Goal: Transaction & Acquisition: Purchase product/service

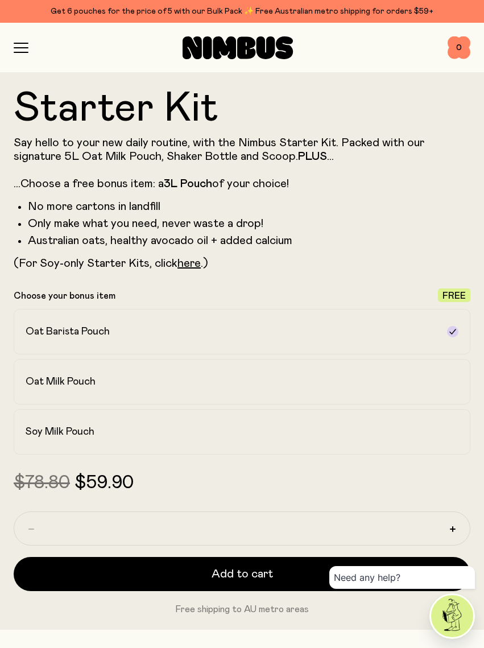
scroll to position [557, 0]
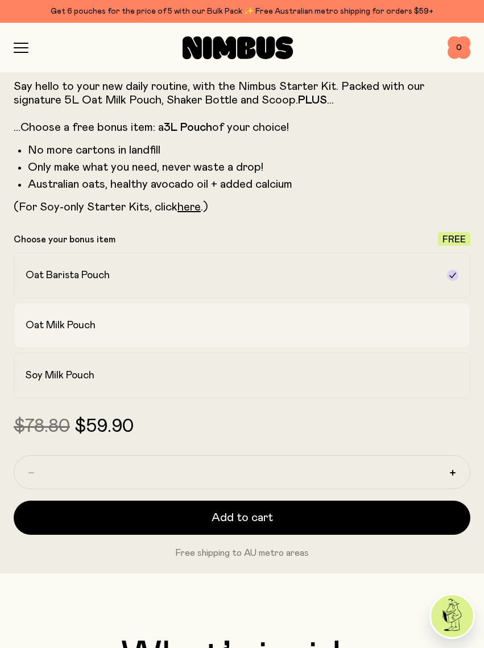
click at [42, 321] on h2 "Oat Milk Pouch" at bounding box center [61, 326] width 70 height 14
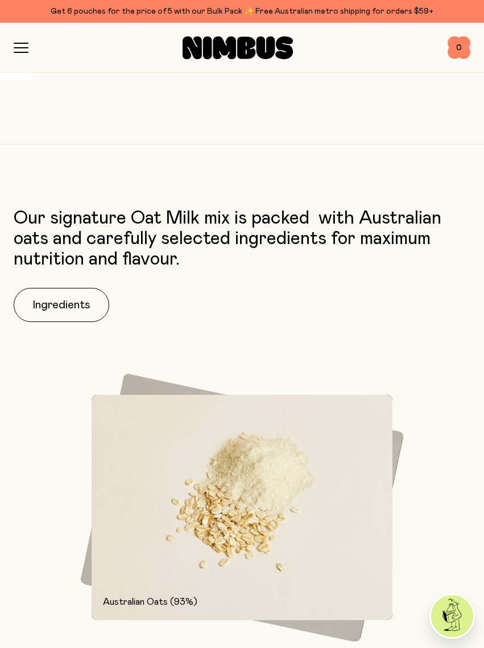
scroll to position [1913, 0]
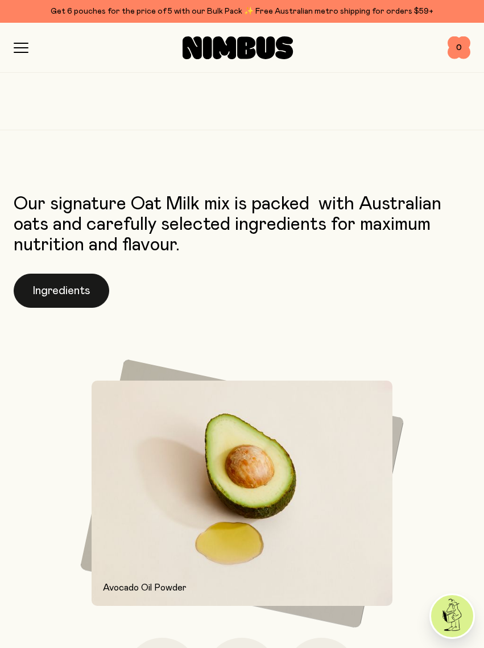
click at [70, 287] on button "Ingredients" at bounding box center [62, 291] width 96 height 34
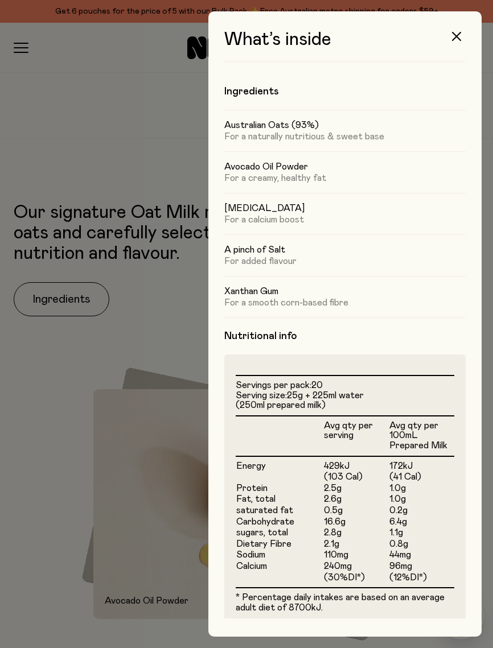
drag, startPoint x: 70, startPoint y: 287, endPoint x: 455, endPoint y: 35, distance: 460.4
click at [455, 35] on html "Get 6 pouches for the price of 5 with our Bulk Pack ✨ Free Australian metro shi…" at bounding box center [246, 324] width 493 height 648
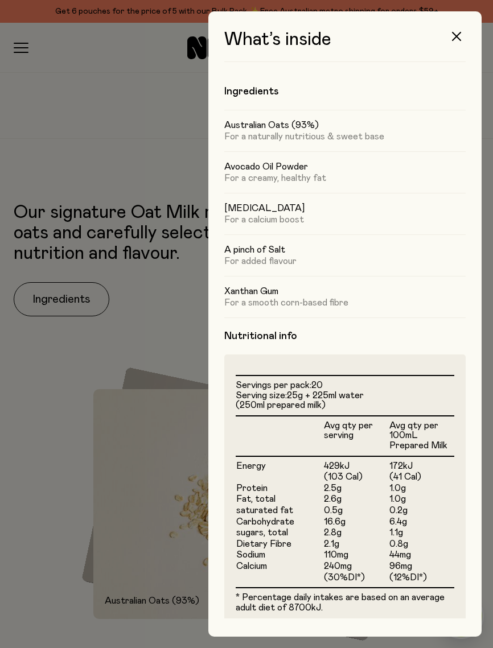
click at [458, 36] on html "Get 6 pouches for the price of 5 with our Bulk Pack ✨ Free Australian metro shi…" at bounding box center [246, 324] width 493 height 648
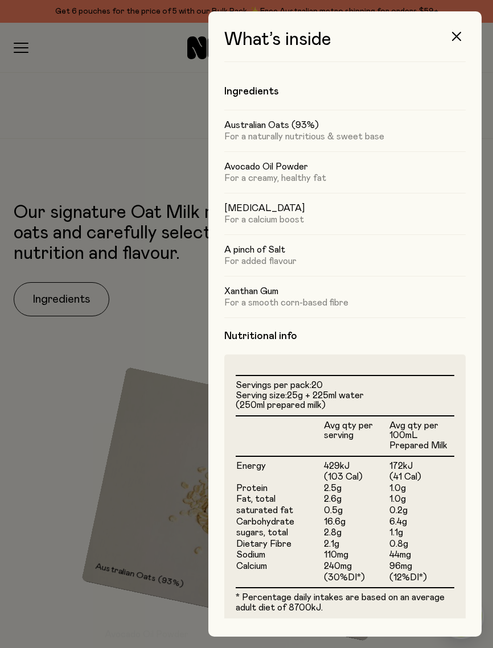
click at [455, 39] on html "Get 6 pouches for the price of 5 with our Bulk Pack ✨ Free Australian metro shi…" at bounding box center [246, 324] width 493 height 648
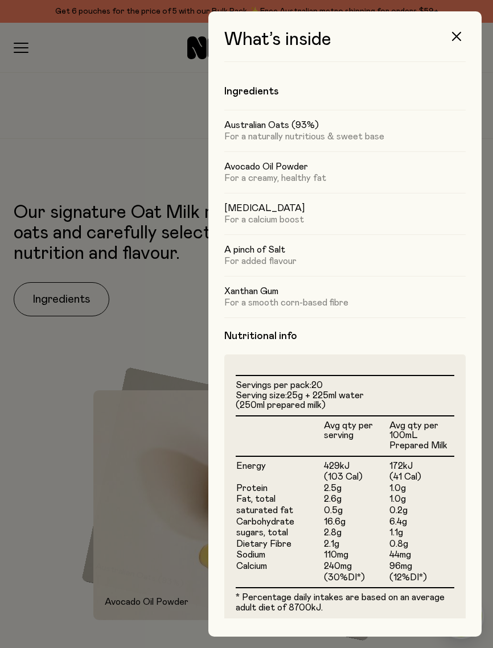
click at [455, 39] on html "Get 6 pouches for the price of 5 with our Bulk Pack ✨ Free Australian metro shi…" at bounding box center [246, 324] width 493 height 648
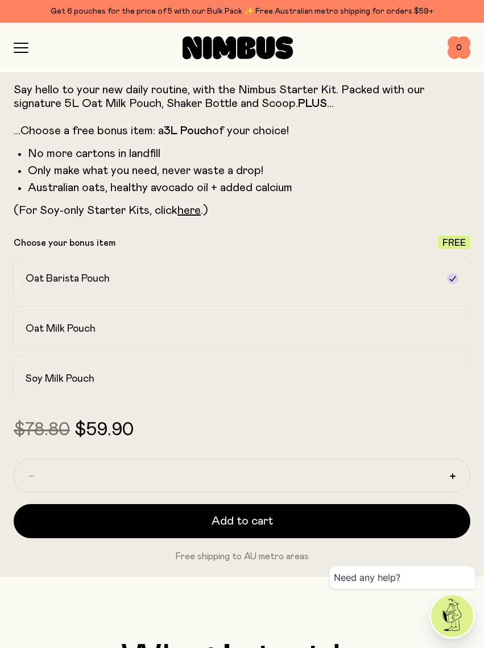
scroll to position [557, 0]
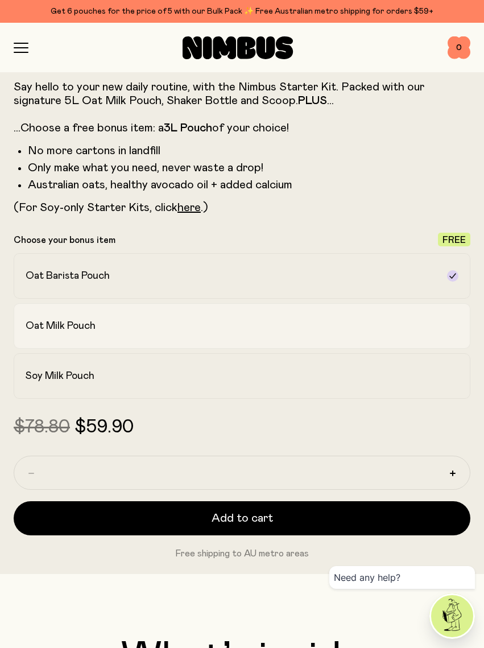
click at [59, 326] on h2 "Oat Milk Pouch" at bounding box center [61, 326] width 70 height 14
click at [71, 273] on h2 "Oat Barista Pouch" at bounding box center [68, 276] width 84 height 14
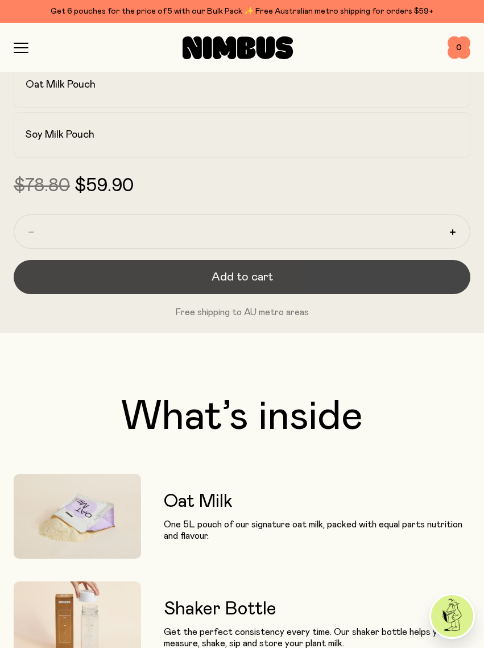
scroll to position [799, 0]
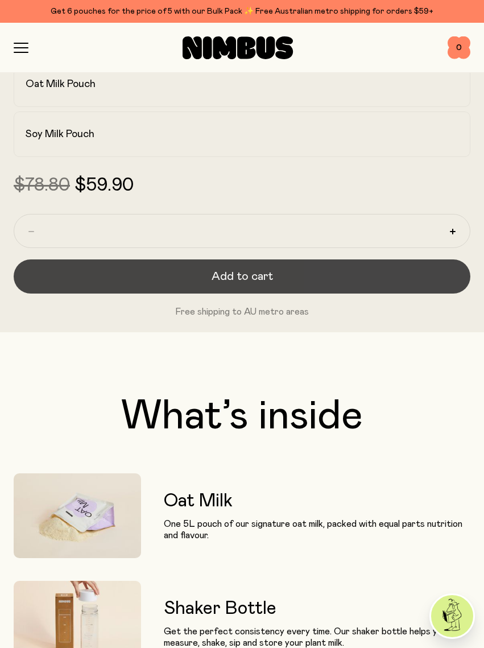
click at [212, 274] on button "Add to cart" at bounding box center [242, 277] width 457 height 34
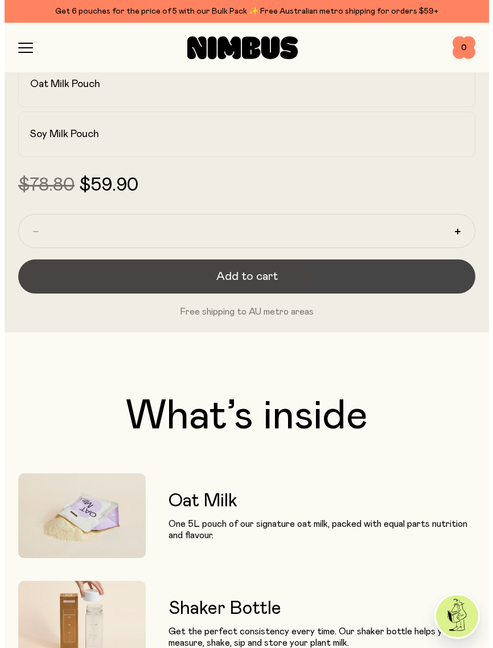
scroll to position [0, 0]
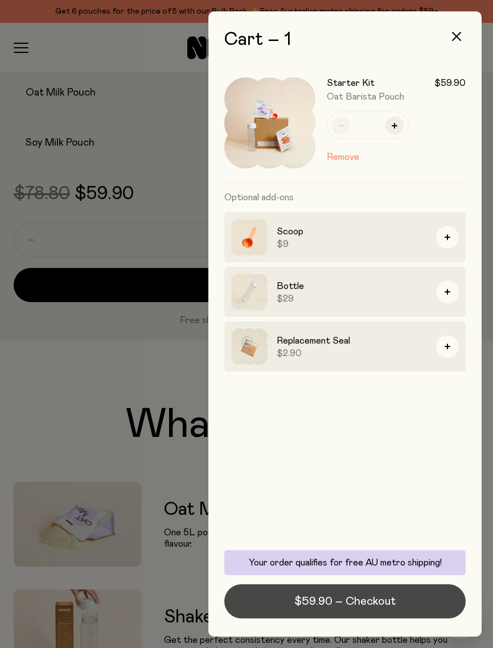
click at [361, 600] on span "$59.90 – Checkout" at bounding box center [344, 602] width 101 height 16
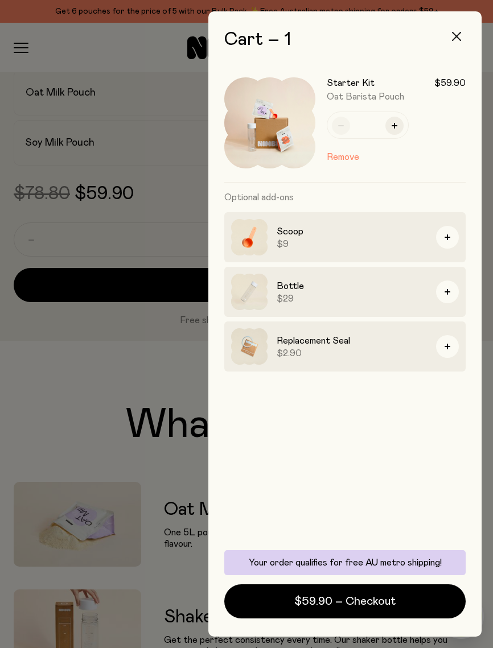
click at [455, 35] on icon "button" at bounding box center [456, 36] width 9 height 9
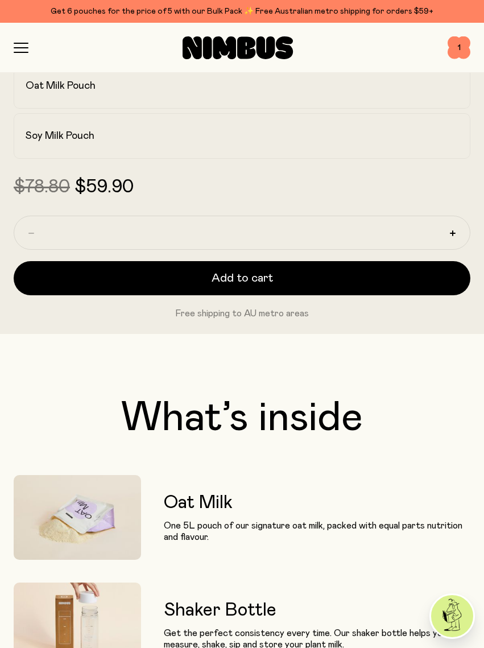
scroll to position [799, 0]
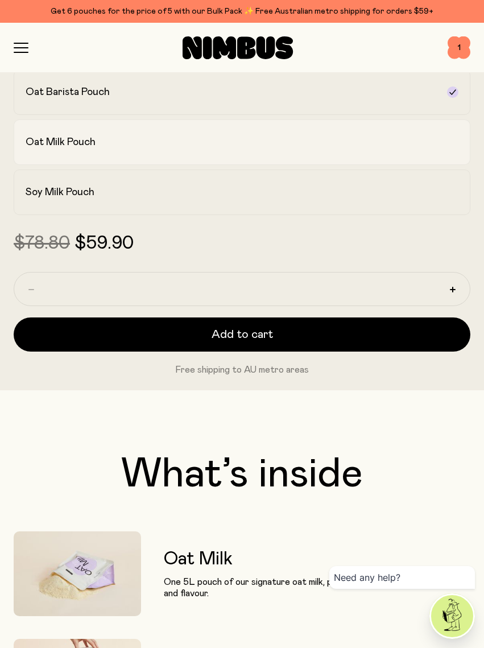
scroll to position [741, 0]
click at [93, 133] on label "Oat Milk Pouch" at bounding box center [242, 143] width 457 height 46
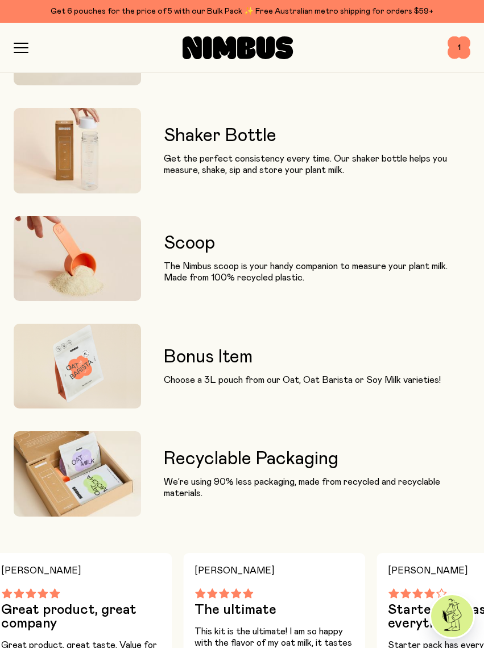
scroll to position [1272, 2]
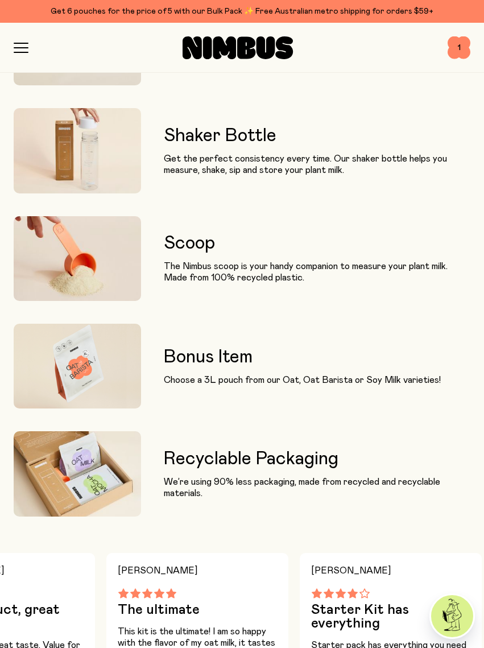
click at [72, 358] on img at bounding box center [78, 366] width 128 height 85
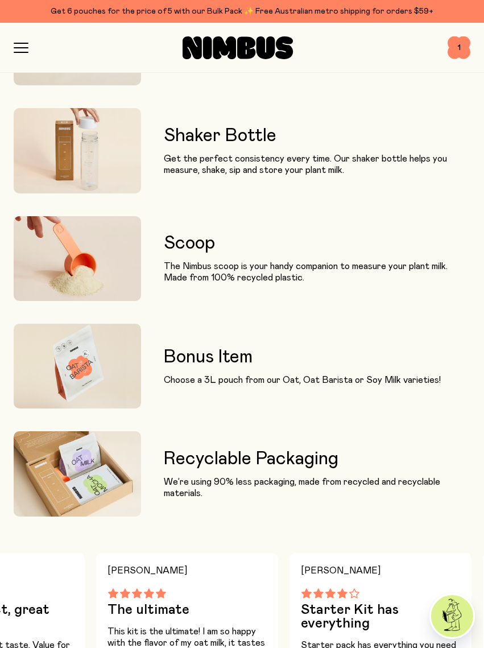
scroll to position [1270, 2]
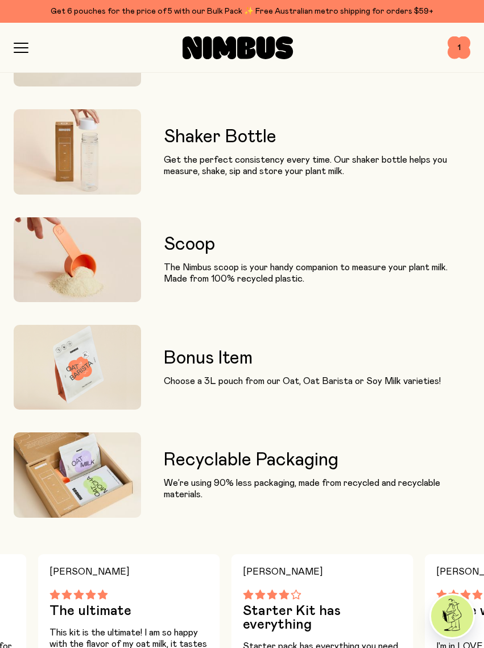
click at [172, 357] on h3 "Bonus Item" at bounding box center [302, 358] width 277 height 20
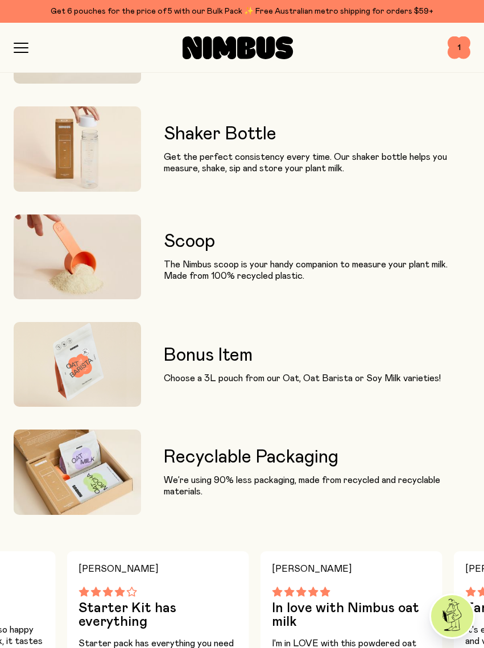
scroll to position [1273, 0]
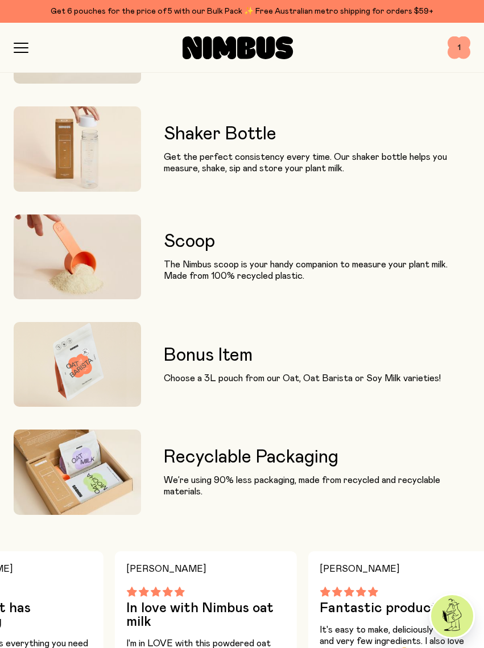
click at [460, 44] on span "1" at bounding box center [459, 47] width 23 height 23
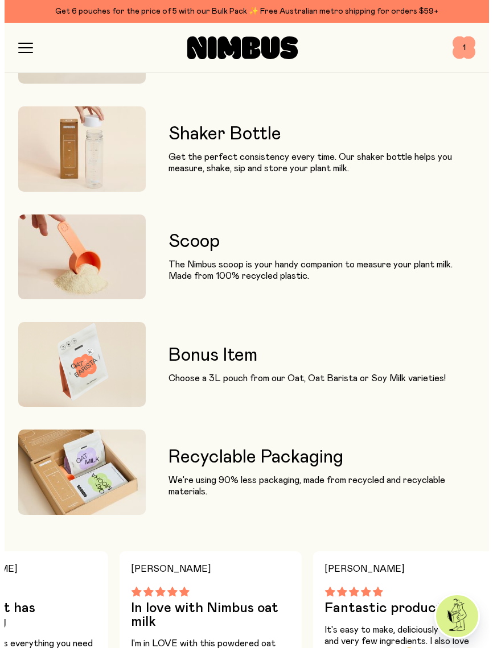
scroll to position [0, 0]
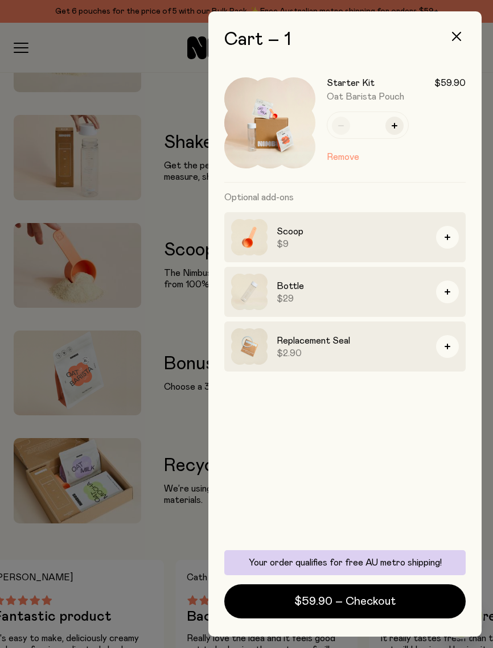
click at [340, 154] on button "Remove" at bounding box center [343, 157] width 32 height 14
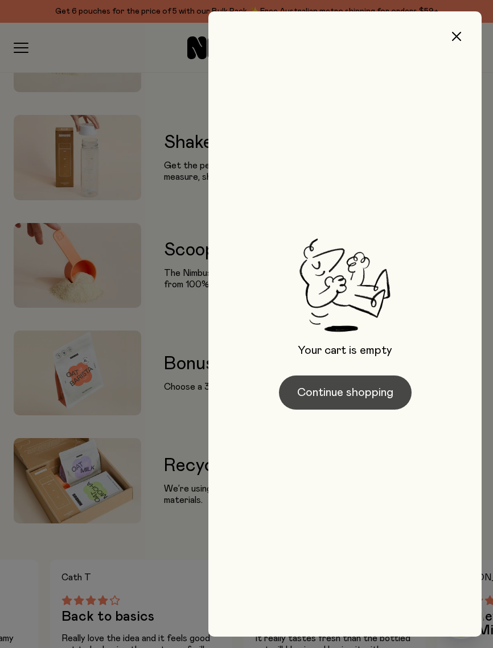
click at [334, 390] on button "Continue shopping" at bounding box center [345, 393] width 133 height 34
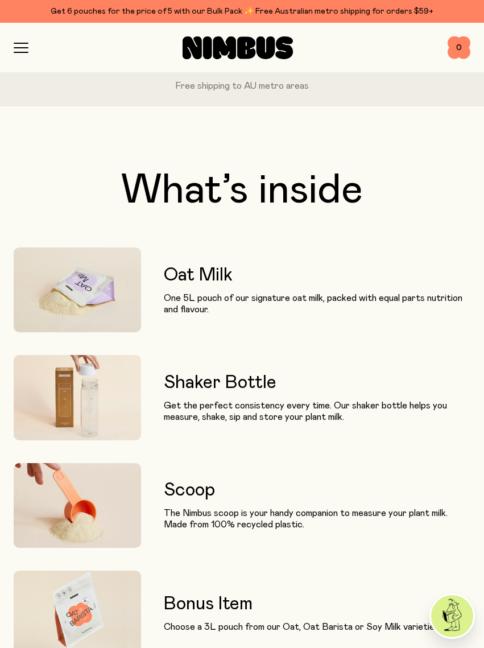
scroll to position [1001, 0]
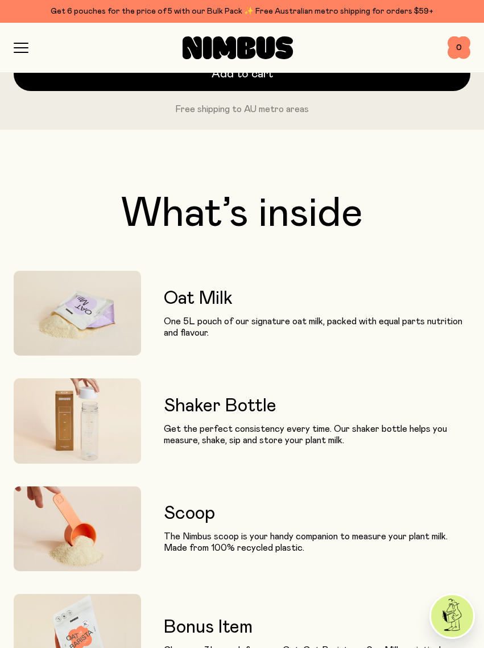
click at [55, 312] on img at bounding box center [78, 313] width 128 height 85
click at [59, 312] on img at bounding box center [78, 313] width 128 height 85
click at [166, 301] on h3 "Oat Milk" at bounding box center [317, 299] width 307 height 20
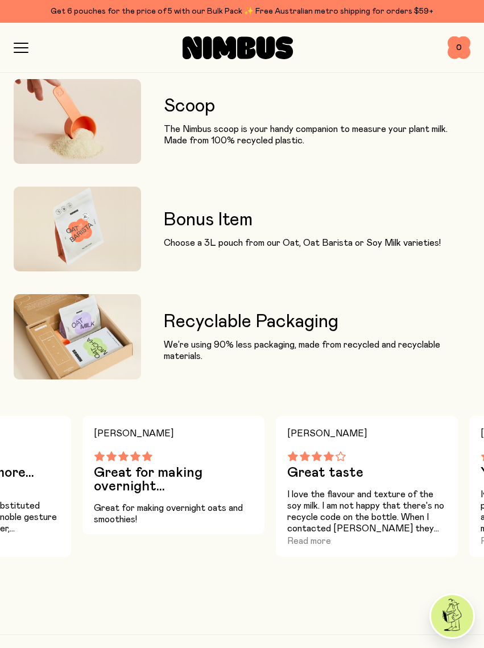
scroll to position [1409, 0]
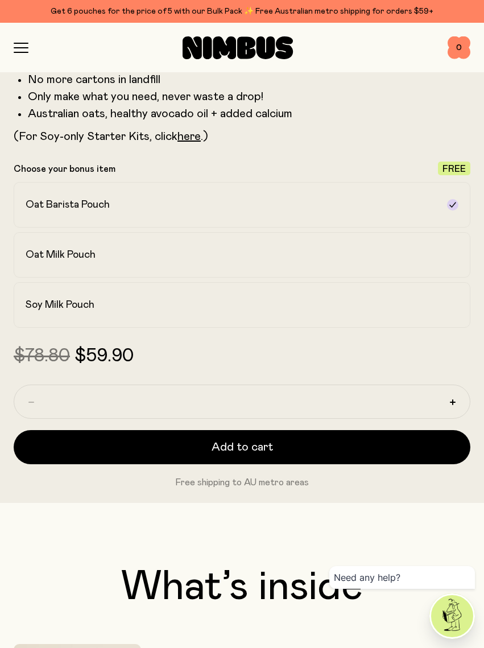
scroll to position [629, 0]
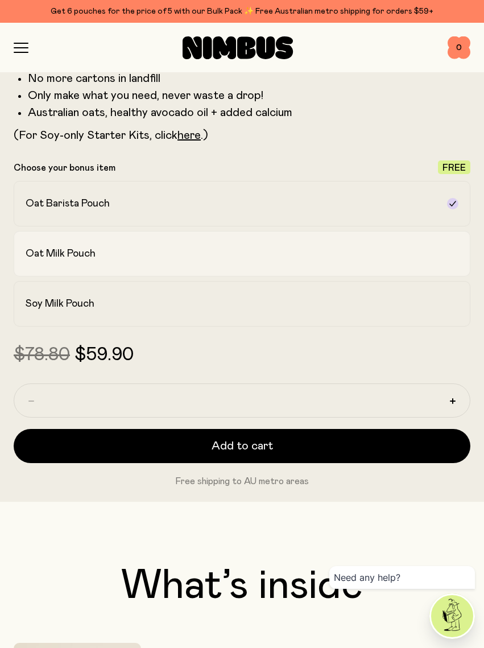
click at [93, 250] on h2 "Oat Milk Pouch" at bounding box center [61, 254] width 70 height 14
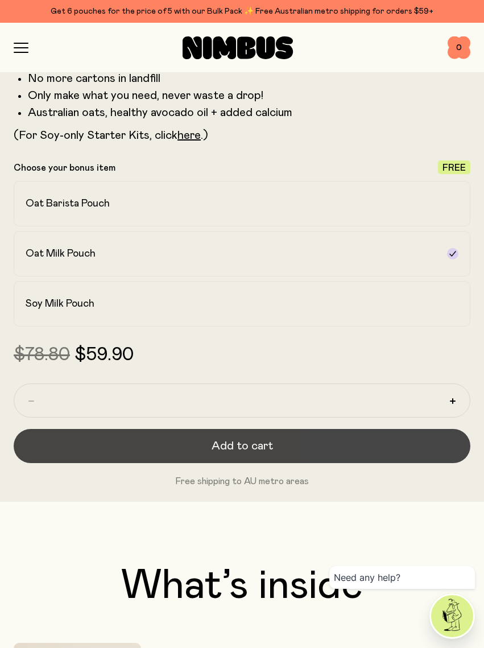
click at [220, 442] on span "Add to cart" at bounding box center [242, 446] width 61 height 16
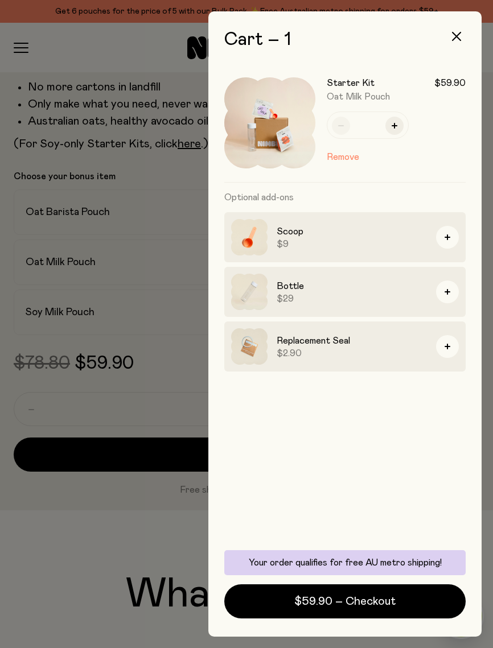
scroll to position [1, 0]
click at [458, 36] on icon "button" at bounding box center [456, 36] width 9 height 9
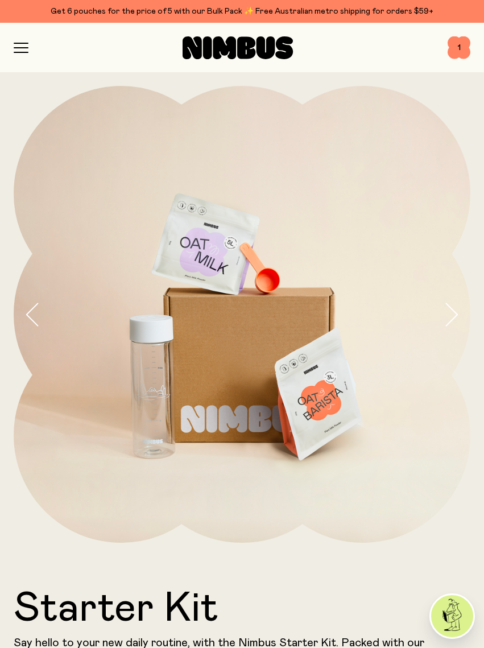
click at [444, 619] on img at bounding box center [452, 616] width 42 height 42
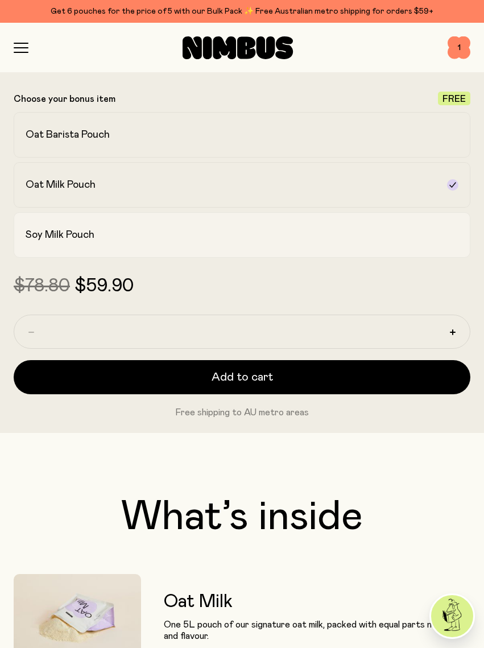
scroll to position [699, 0]
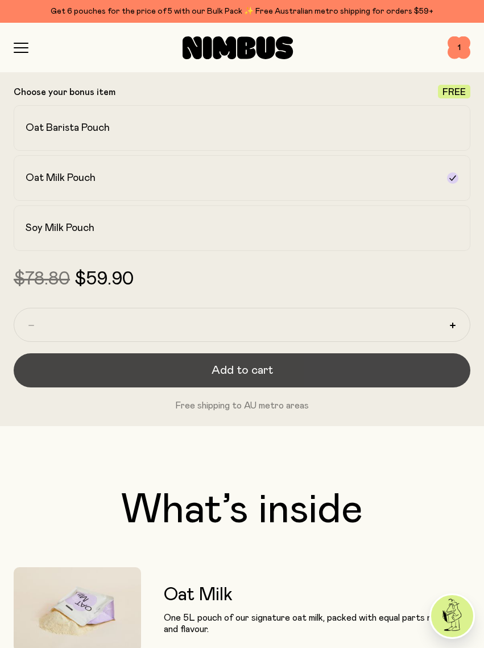
click at [255, 375] on span "Add to cart" at bounding box center [242, 371] width 61 height 16
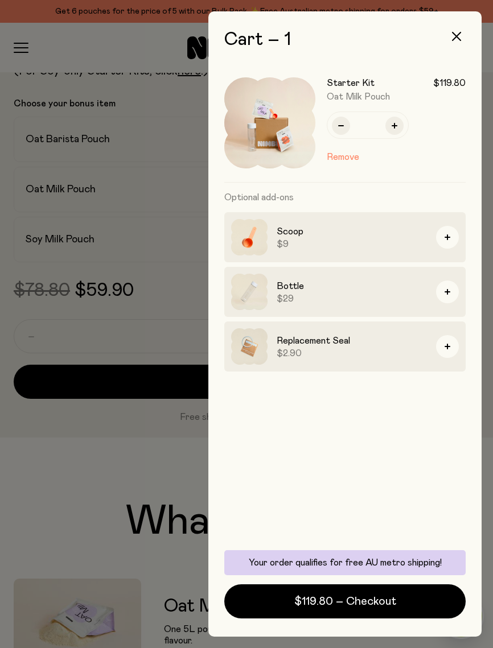
scroll to position [1, 0]
click at [455, 33] on icon "button" at bounding box center [456, 36] width 9 height 9
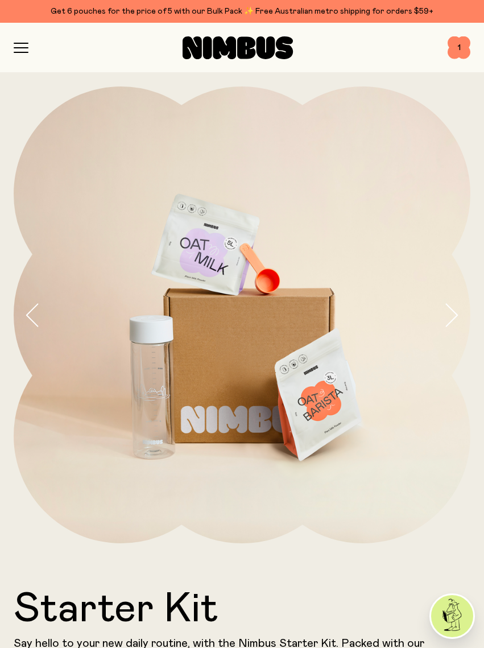
scroll to position [0, 3]
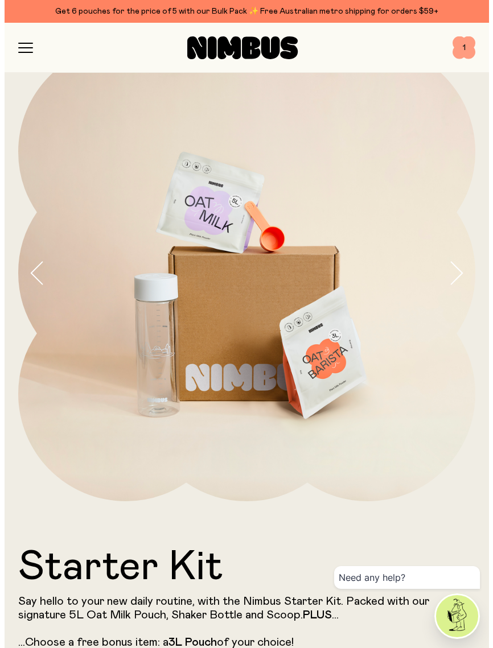
scroll to position [45, 0]
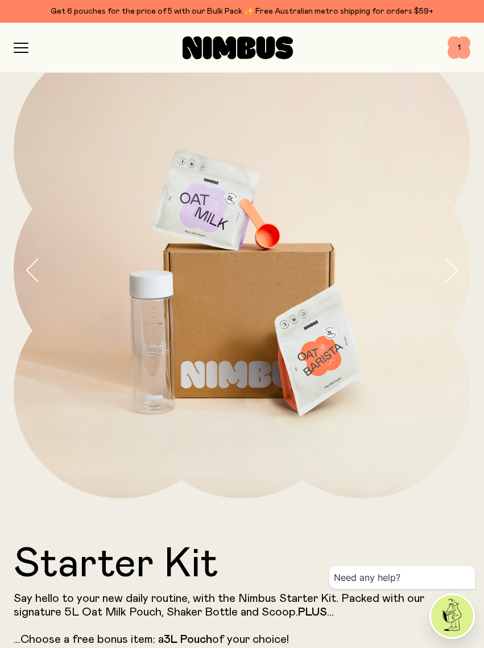
click at [456, 47] on span "1" at bounding box center [459, 47] width 23 height 23
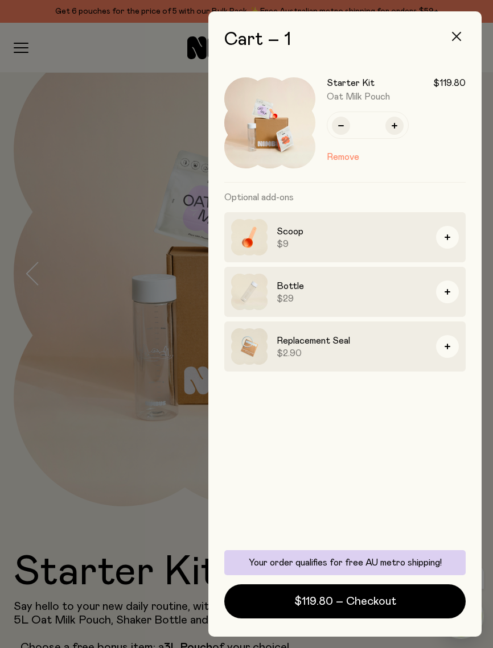
click at [455, 32] on button "button" at bounding box center [456, 36] width 27 height 27
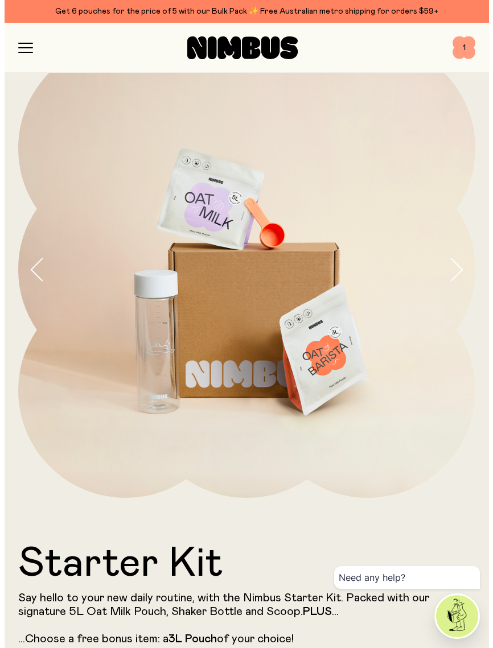
scroll to position [1, 0]
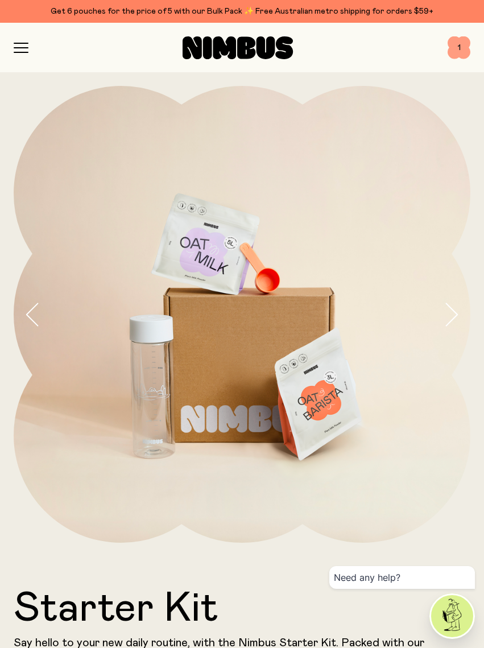
click at [460, 45] on span "1" at bounding box center [459, 47] width 23 height 23
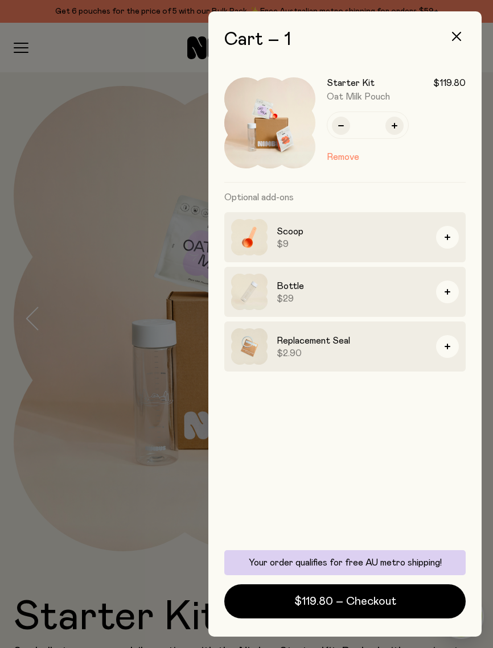
scroll to position [1, 0]
click at [455, 34] on icon "button" at bounding box center [456, 36] width 9 height 9
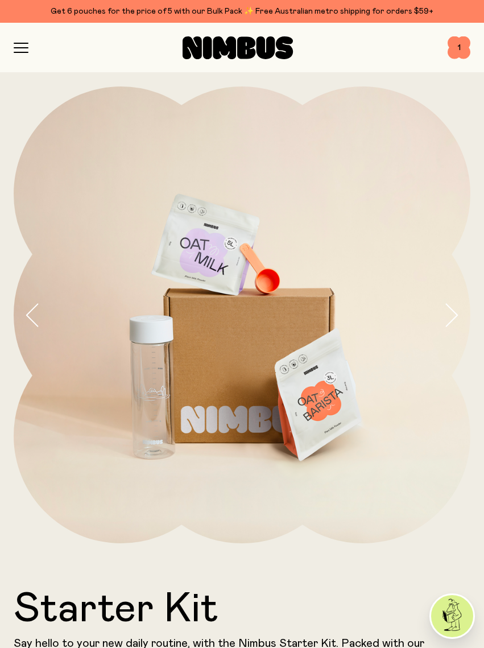
scroll to position [0, 0]
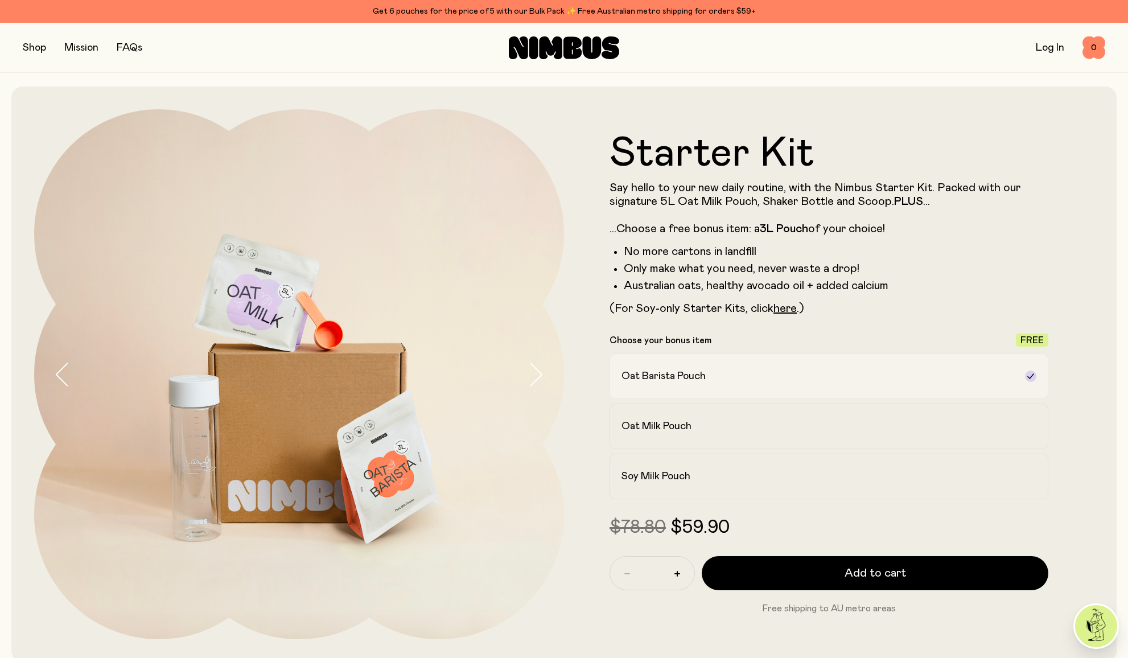
click at [484, 374] on icon at bounding box center [1030, 376] width 9 height 9
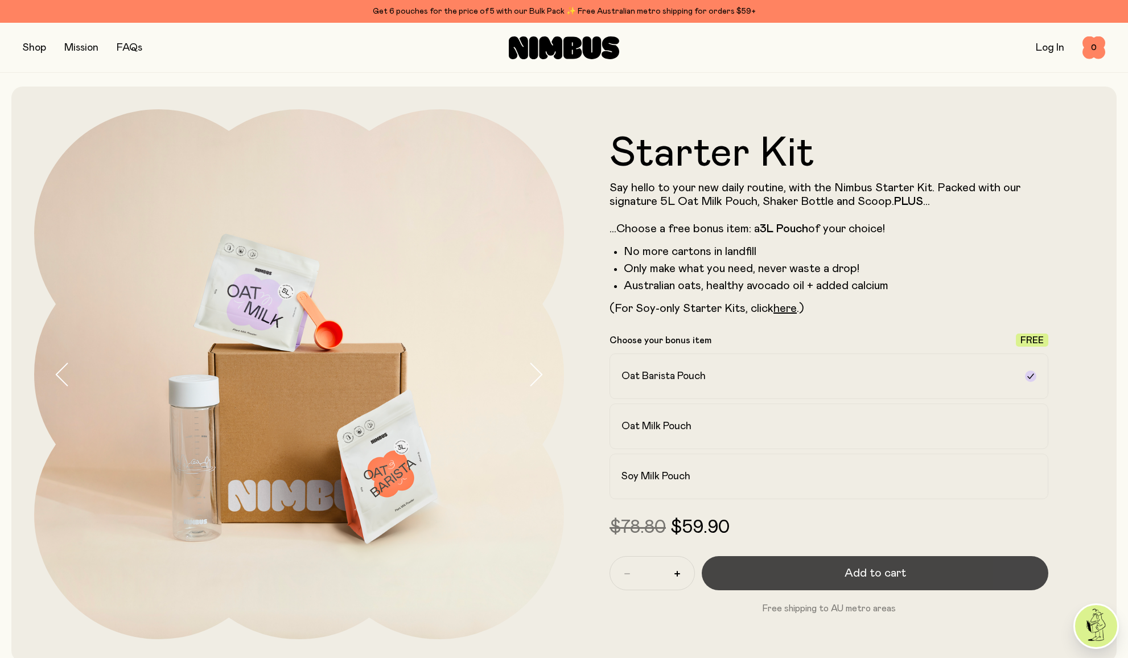
click at [484, 571] on span "Add to cart" at bounding box center [875, 573] width 61 height 16
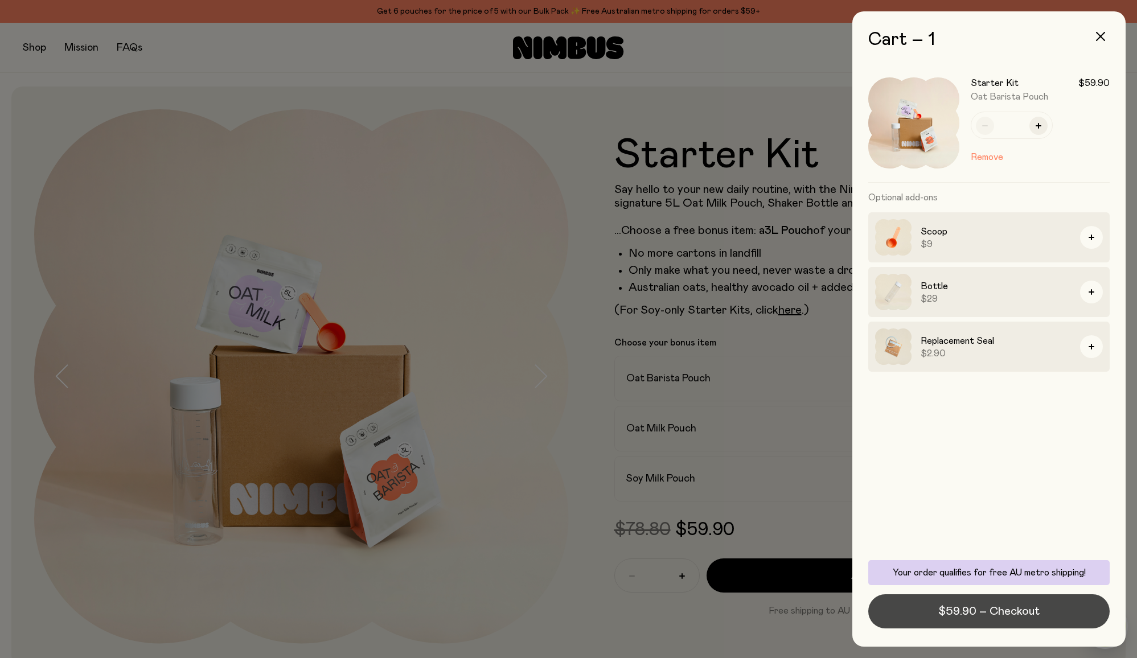
scroll to position [0, 1]
click at [484, 607] on span "$59.90 – Checkout" at bounding box center [988, 611] width 101 height 16
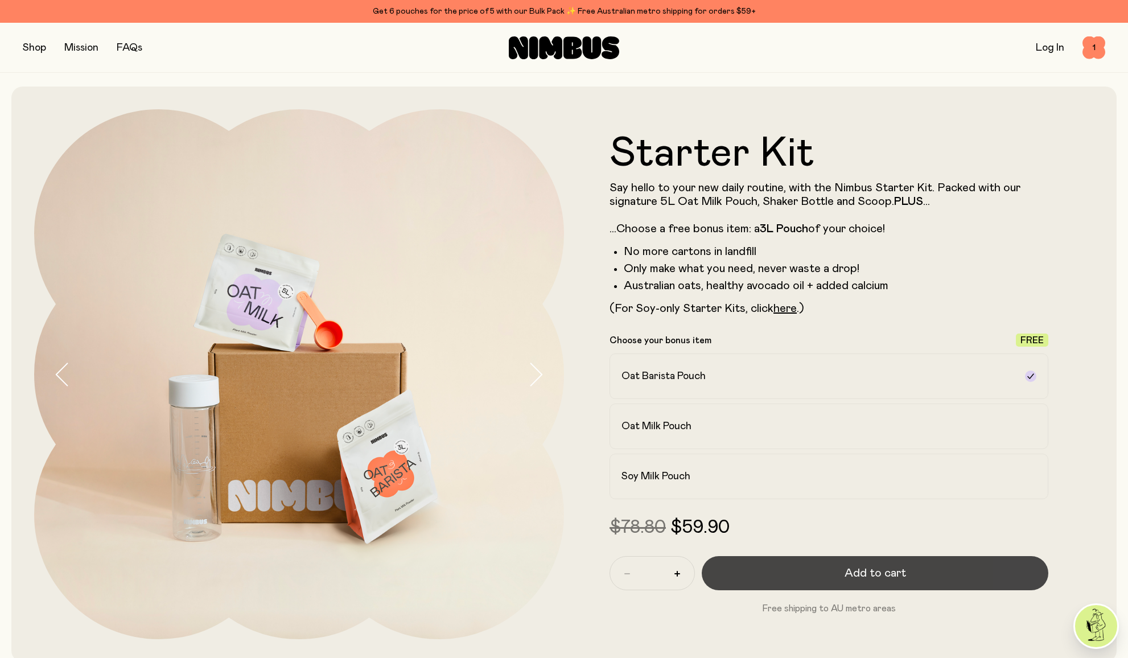
click at [728, 577] on button "Add to cart" at bounding box center [875, 573] width 347 height 34
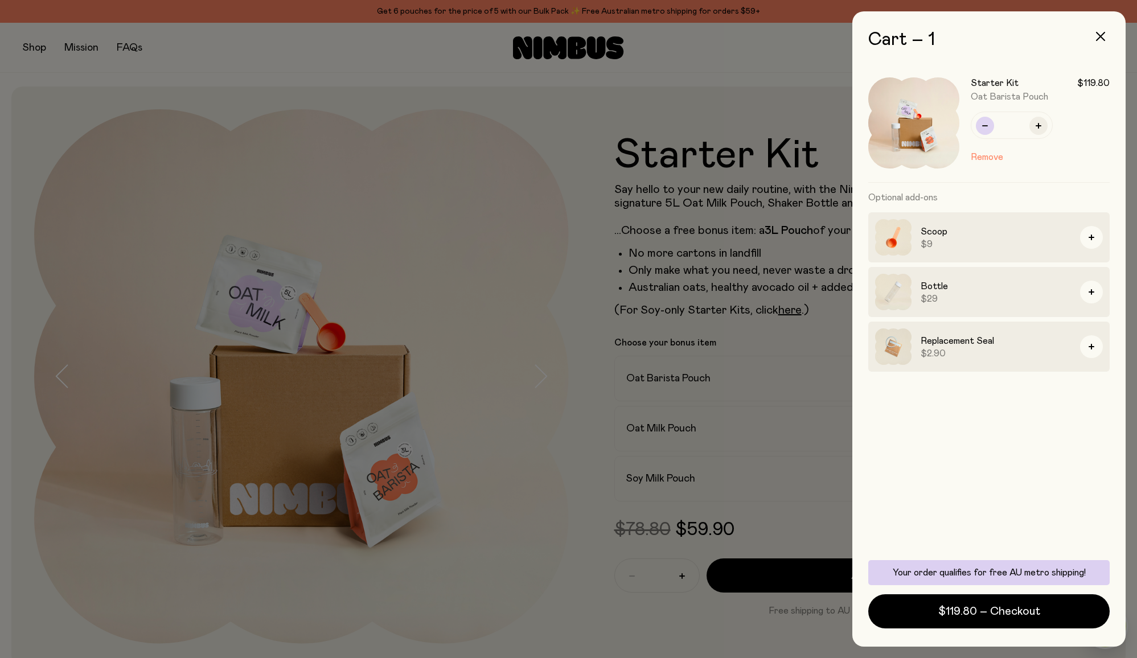
click at [982, 127] on icon "button" at bounding box center [985, 126] width 6 height 6
type input "*"
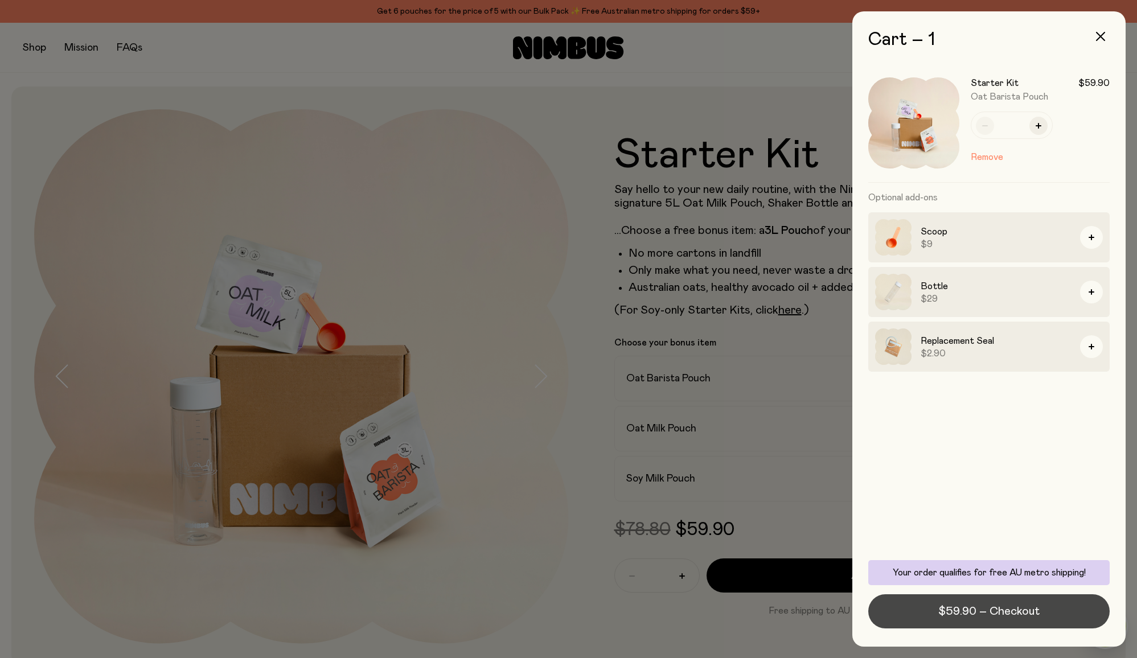
click at [1001, 607] on span "$59.90 – Checkout" at bounding box center [988, 611] width 101 height 16
